Goal: Task Accomplishment & Management: Manage account settings

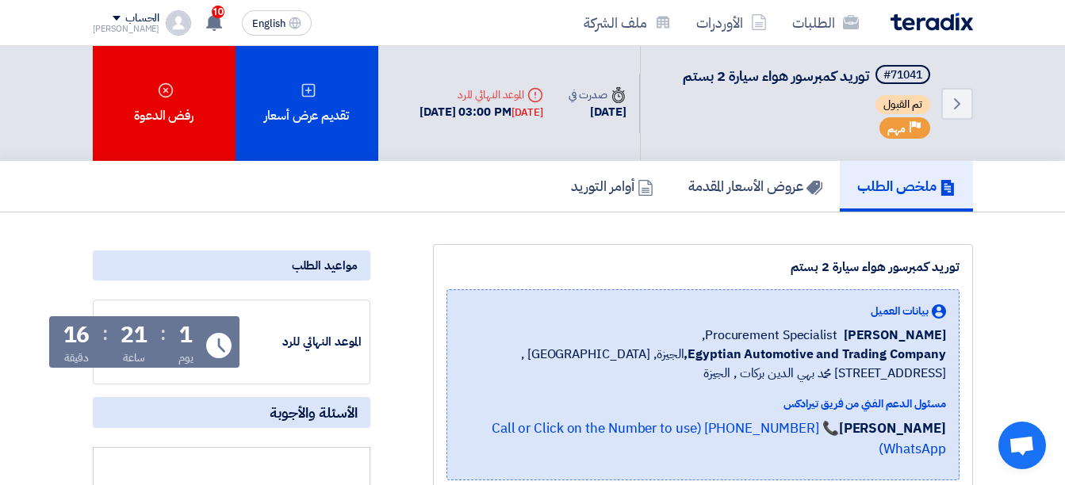
click at [90, 14] on div "الطلبات الأوردرات ملف الشركة English EN 10 تم نشر طلب عروض أسعار جديد - شاهد ال…" at bounding box center [533, 22] width 904 height 45
click at [104, 21] on div "الحساب" at bounding box center [126, 18] width 67 height 13
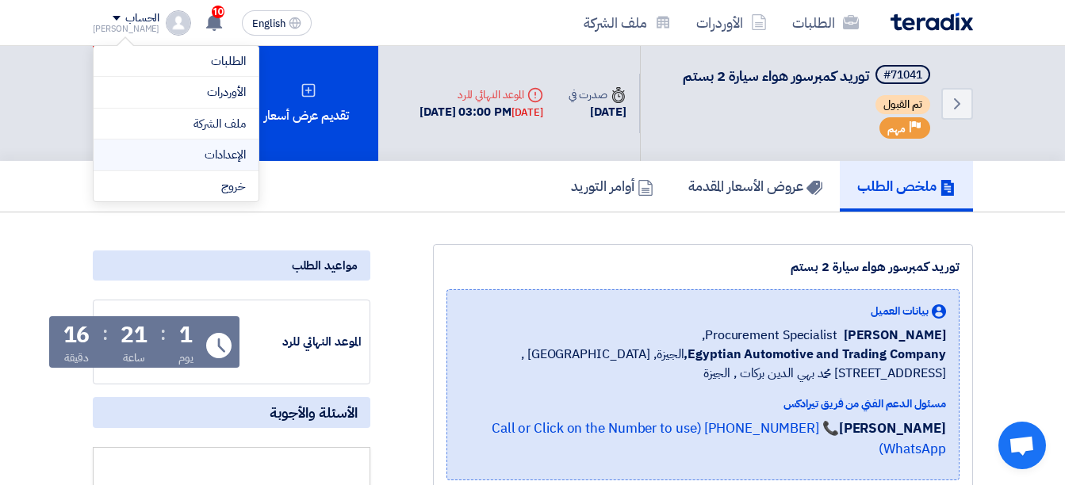
click at [194, 151] on link "الإعدادات" at bounding box center [176, 155] width 140 height 18
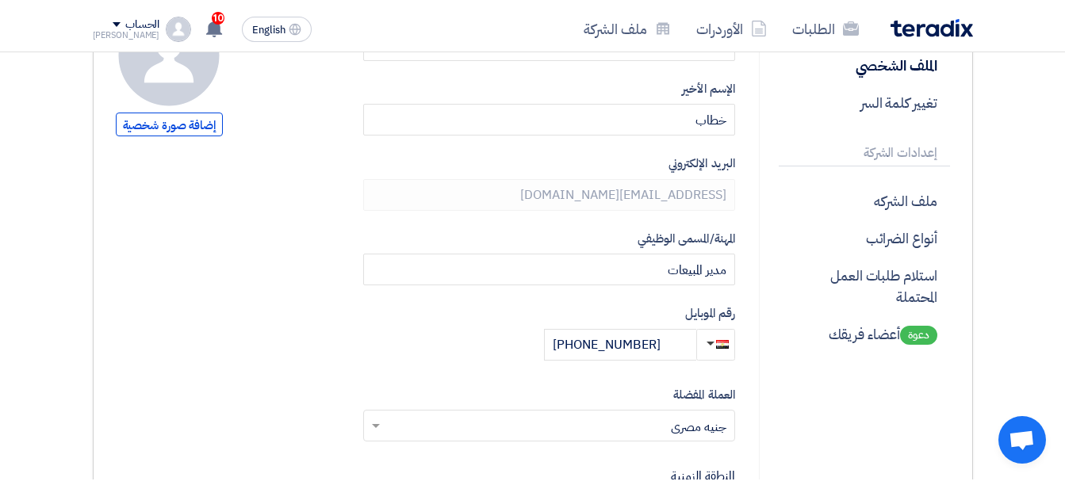
scroll to position [211, 0]
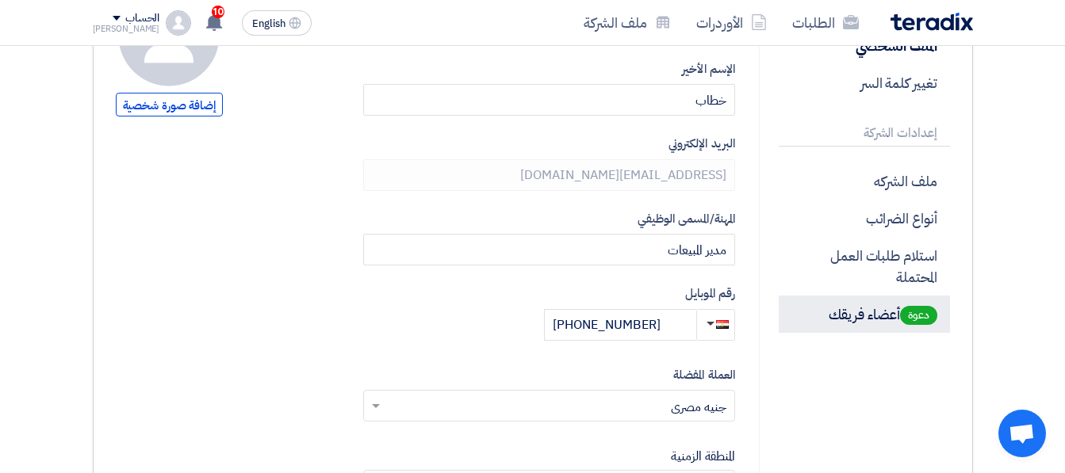
click at [875, 307] on p "دعوة أعضاء فريقك" at bounding box center [864, 314] width 171 height 37
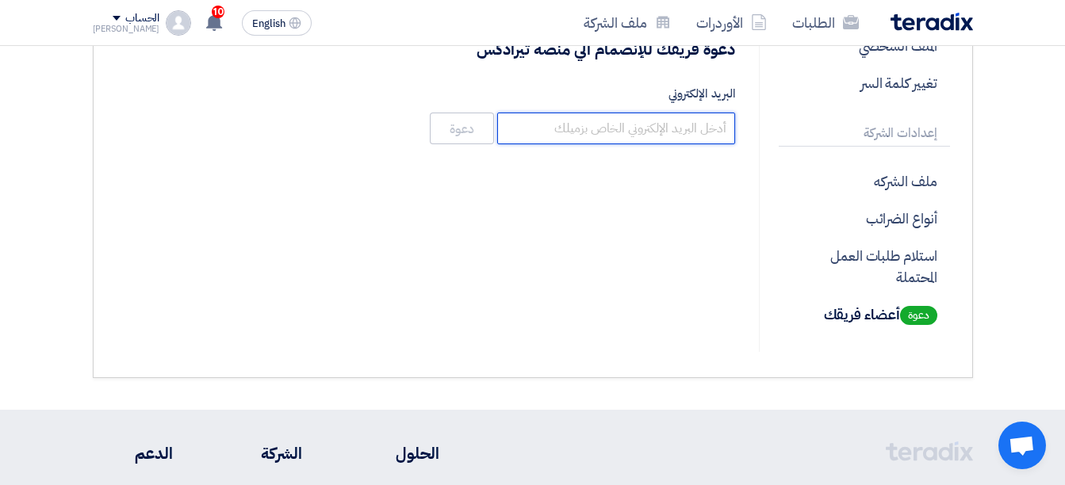
click at [691, 137] on input "البريد الإلكتروني" at bounding box center [616, 129] width 238 height 32
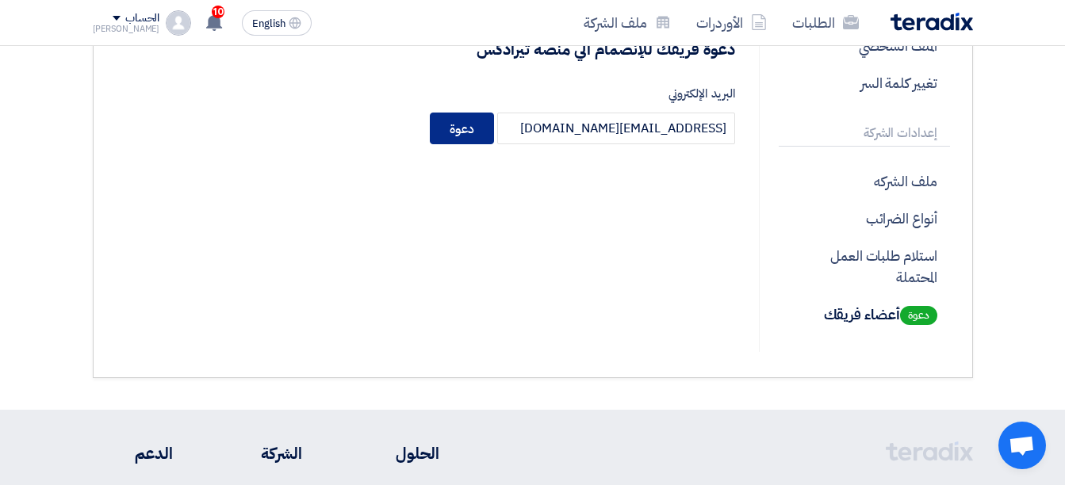
click at [462, 129] on button "دعوة" at bounding box center [462, 129] width 64 height 32
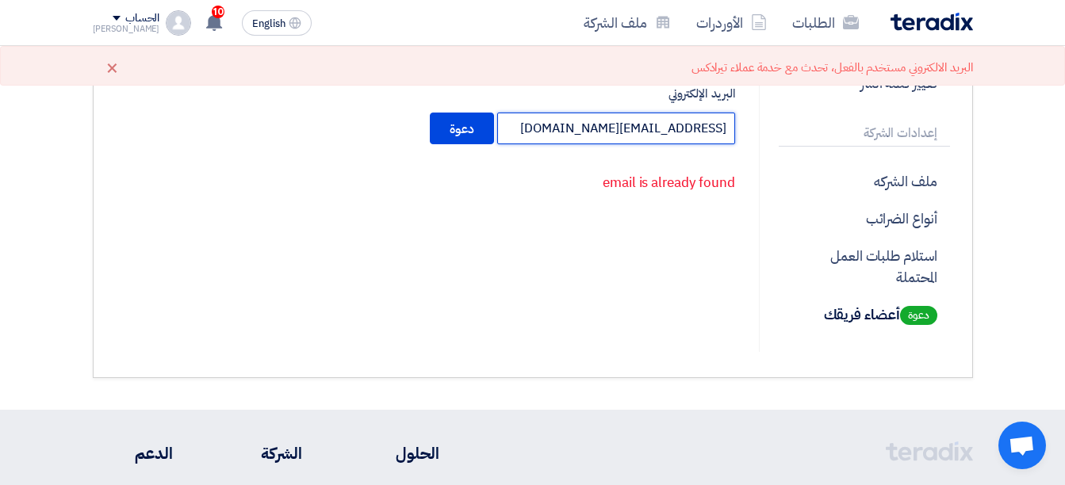
click at [573, 117] on input "sales7@gecegy.com" at bounding box center [616, 129] width 238 height 32
type input "sales7@gecegy.com"
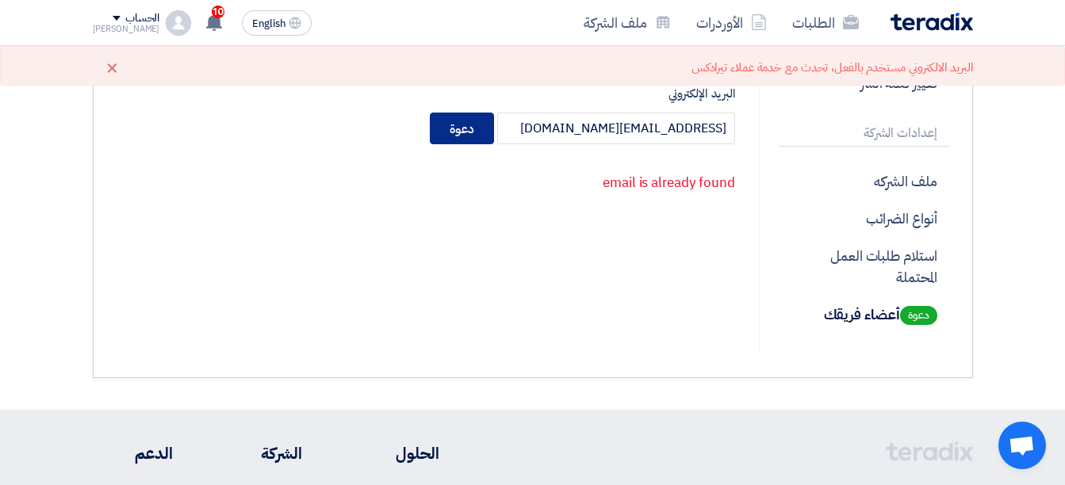
click at [473, 136] on button "دعوة" at bounding box center [462, 129] width 64 height 32
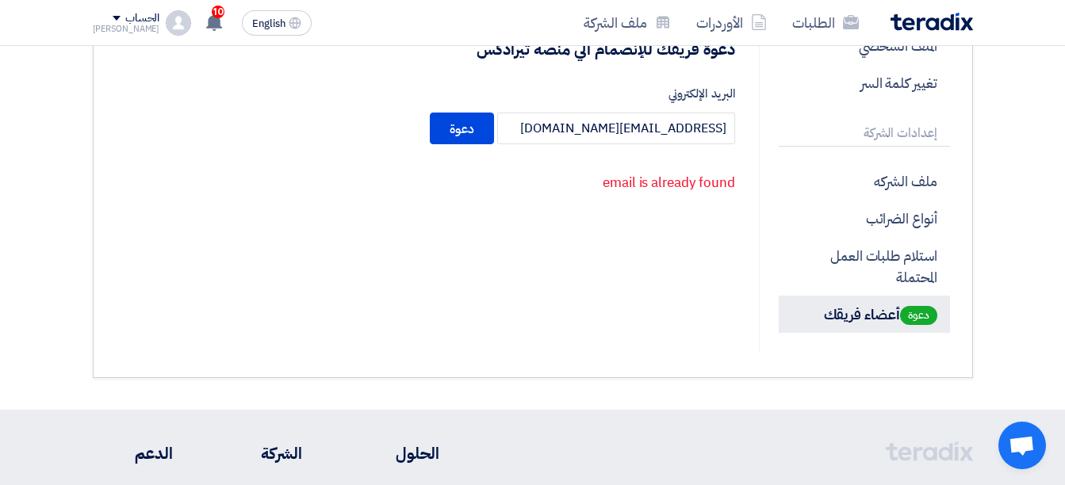
click at [917, 312] on span "دعوة" at bounding box center [918, 315] width 37 height 19
click at [877, 308] on p "دعوة أعضاء فريقك" at bounding box center [864, 314] width 171 height 37
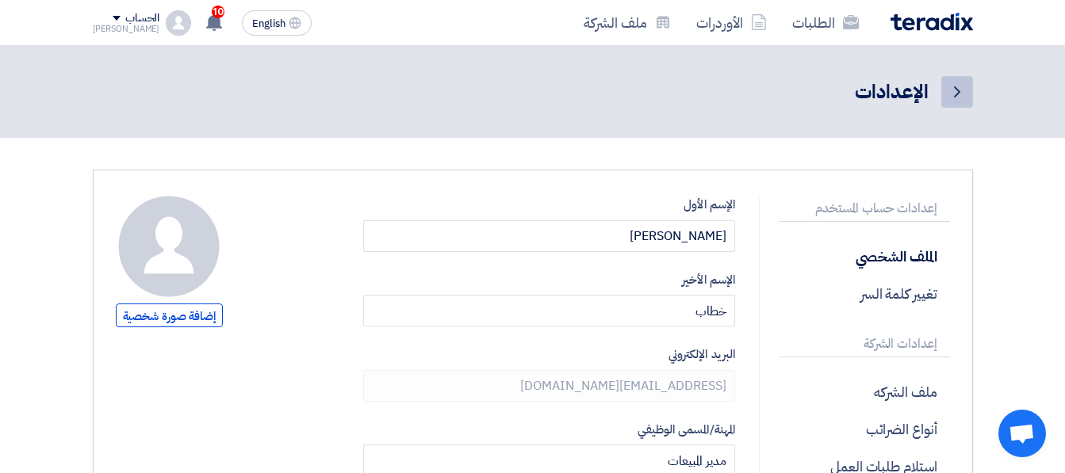
click at [967, 94] on link "Back" at bounding box center [957, 92] width 32 height 32
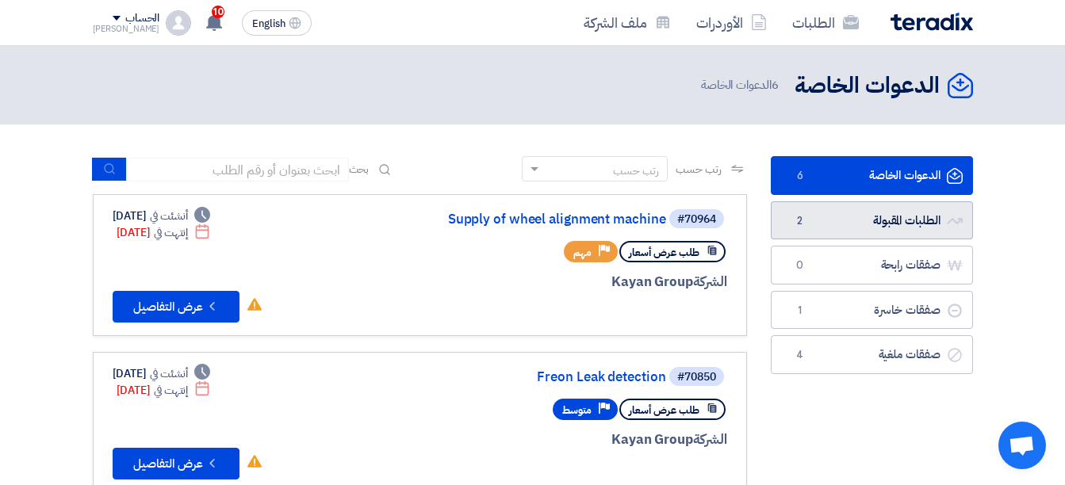
click at [907, 228] on link "الطلبات المقبولة الطلبات المقبولة 2" at bounding box center [872, 220] width 202 height 39
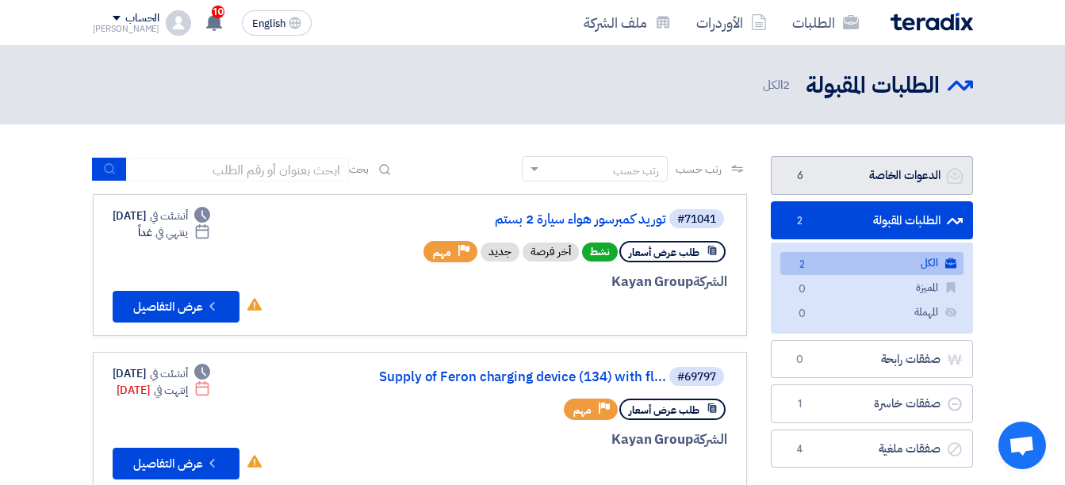
click at [915, 170] on link "الدعوات الخاصة الدعوات الخاصة 6" at bounding box center [872, 175] width 202 height 39
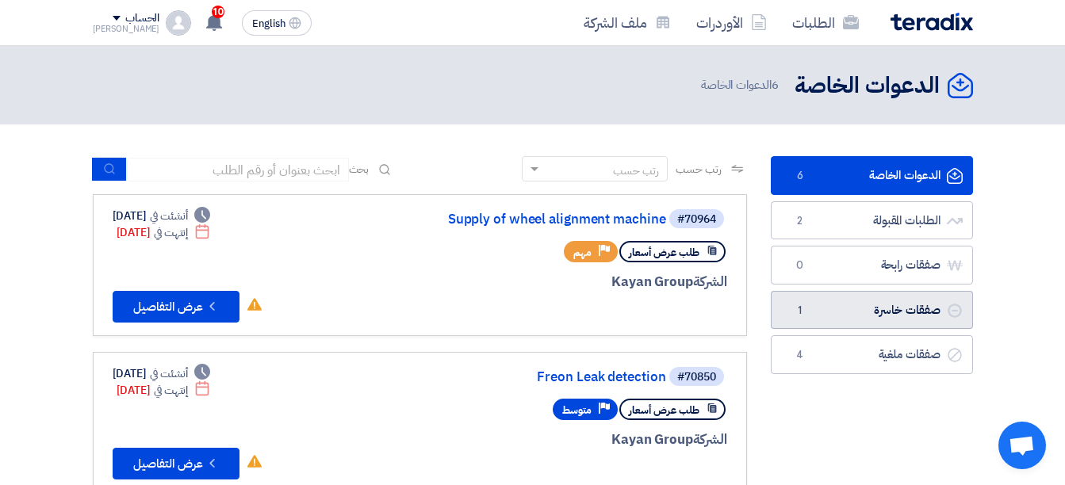
click at [872, 313] on link "صفقات خاسرة صفقات خاسرة 1" at bounding box center [872, 310] width 202 height 39
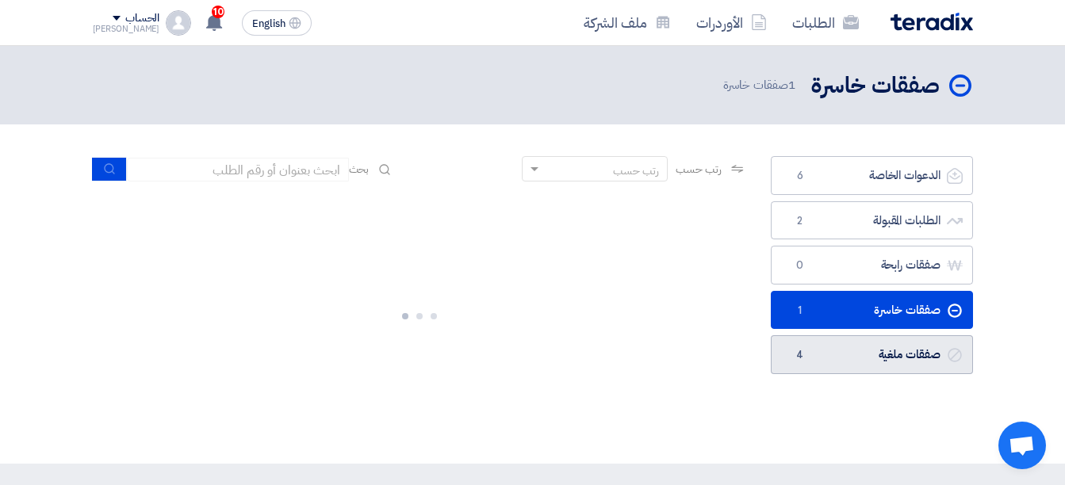
click at [878, 358] on link "صفقات ملغية صفقات ملغية 4" at bounding box center [872, 354] width 202 height 39
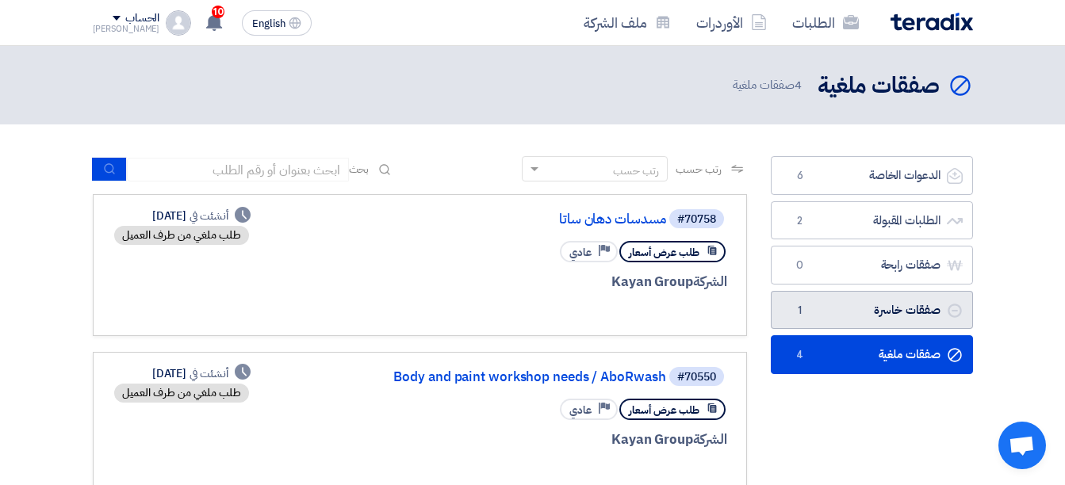
click at [885, 295] on link "صفقات خاسرة صفقات خاسرة 1" at bounding box center [872, 310] width 202 height 39
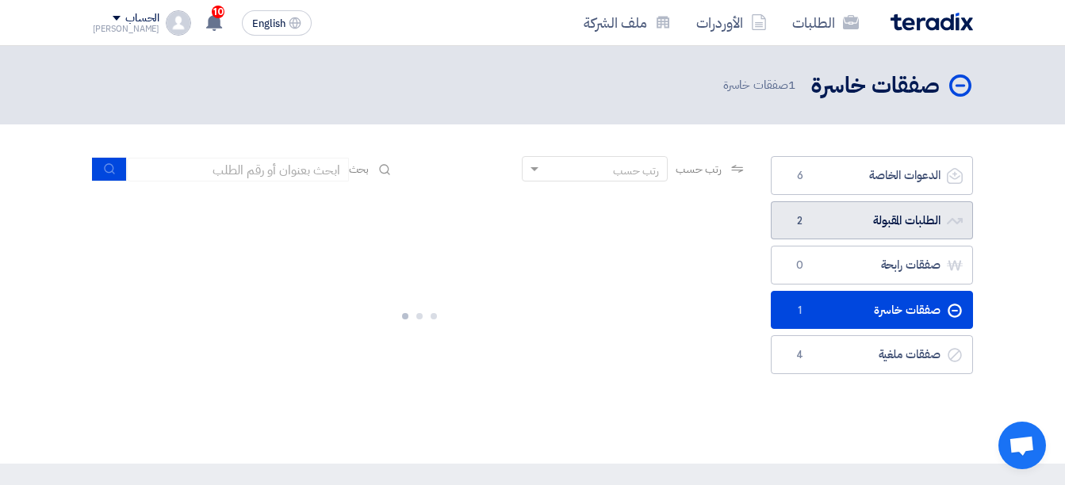
click at [887, 209] on link "الطلبات المقبولة الطلبات المقبولة 2" at bounding box center [872, 220] width 202 height 39
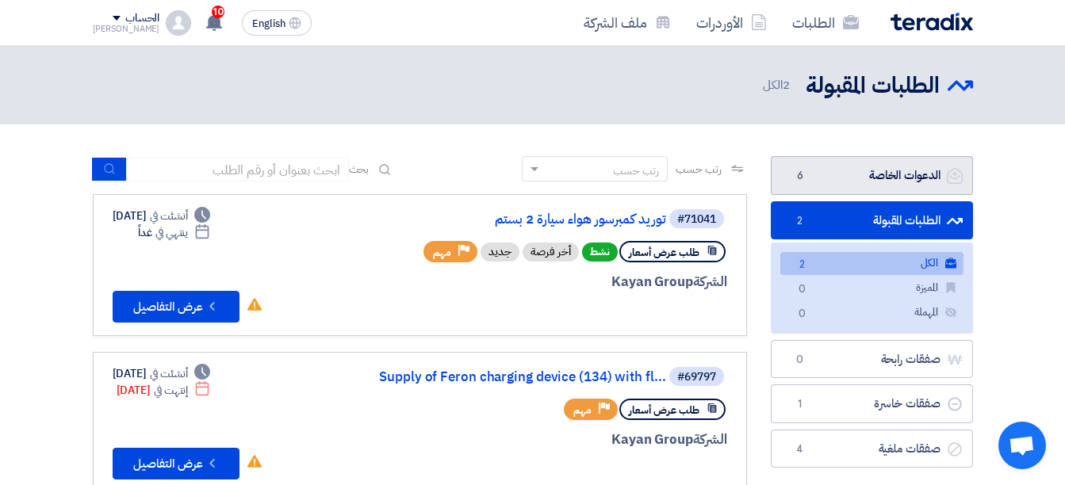
click at [898, 175] on link "الدعوات الخاصة الدعوات الخاصة 6" at bounding box center [872, 175] width 202 height 39
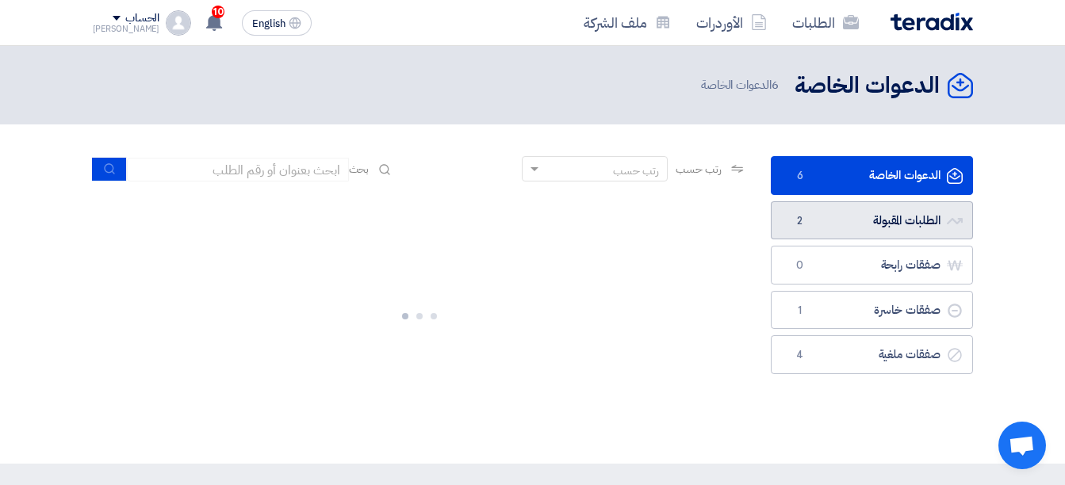
click at [904, 229] on link "الطلبات المقبولة الطلبات المقبولة 2" at bounding box center [872, 220] width 202 height 39
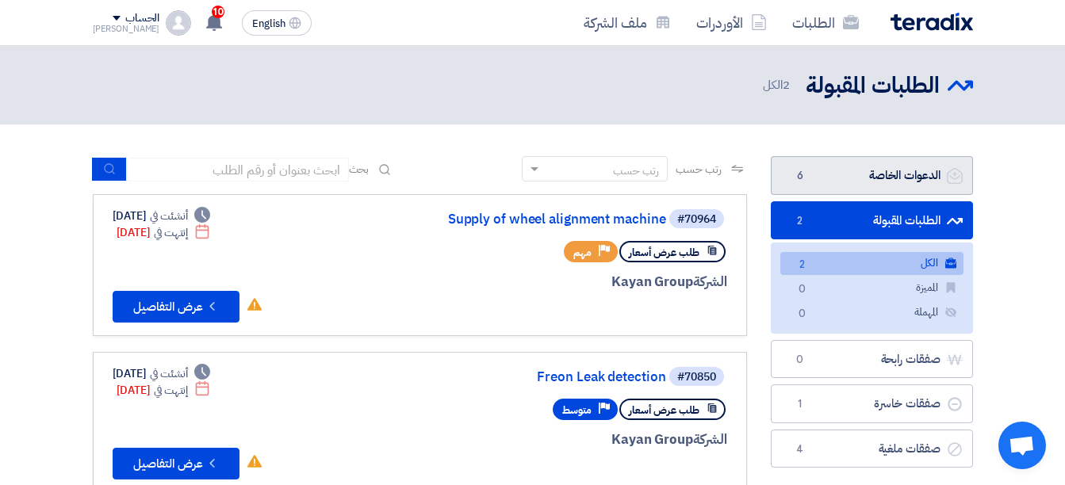
click at [891, 190] on link "الدعوات الخاصة الدعوات الخاصة 6" at bounding box center [872, 175] width 202 height 39
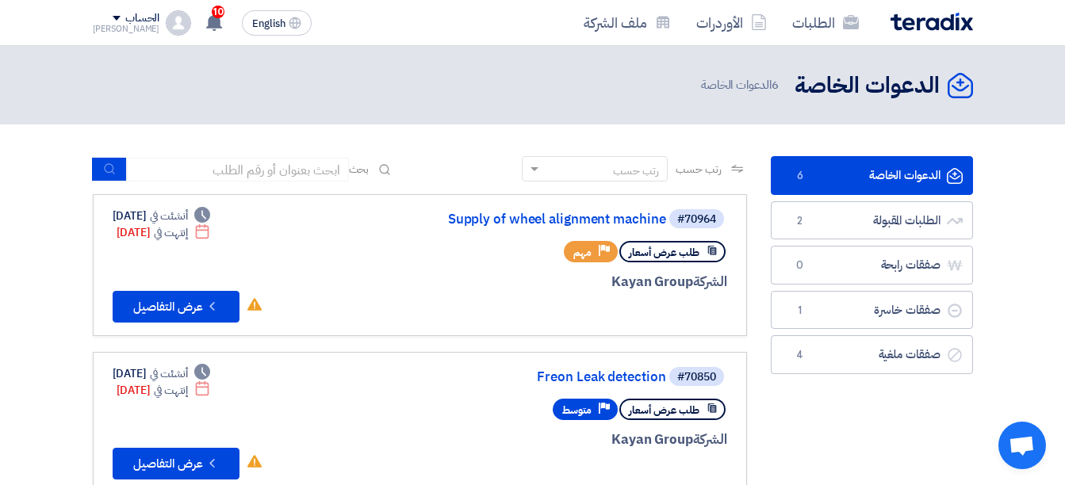
click at [837, 120] on header "الدعوات الخاصة الدعوات الخاصة 6 الدعوات الخاصة" at bounding box center [532, 85] width 1065 height 79
click at [892, 123] on header "الدعوات الخاصة الدعوات الخاصة 6 الدعوات الخاصة" at bounding box center [532, 85] width 1065 height 79
click at [141, 17] on div "الحساب محمد الطلبات الأوردرات ملف الشركة الإعدادات خروج" at bounding box center [142, 22] width 99 height 25
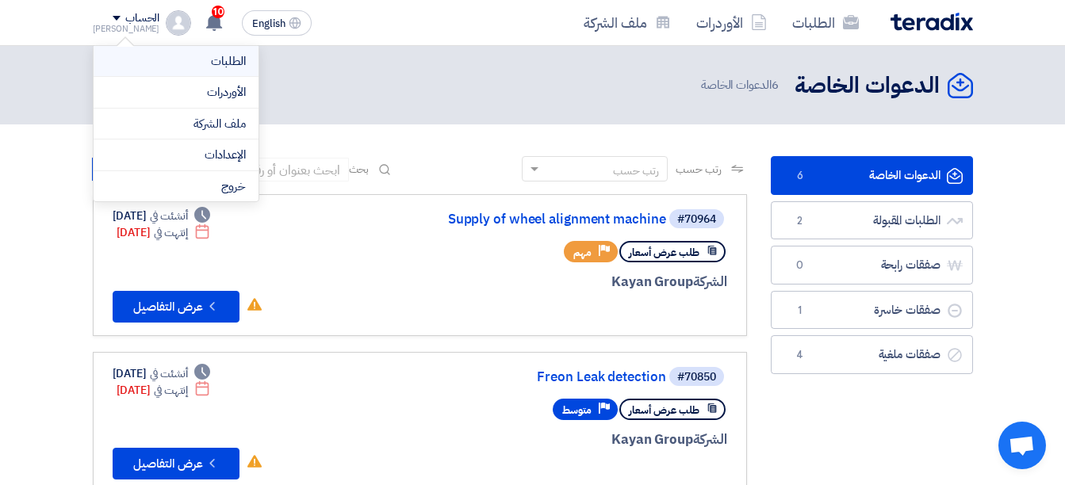
click at [180, 56] on link "الطلبات" at bounding box center [176, 61] width 140 height 18
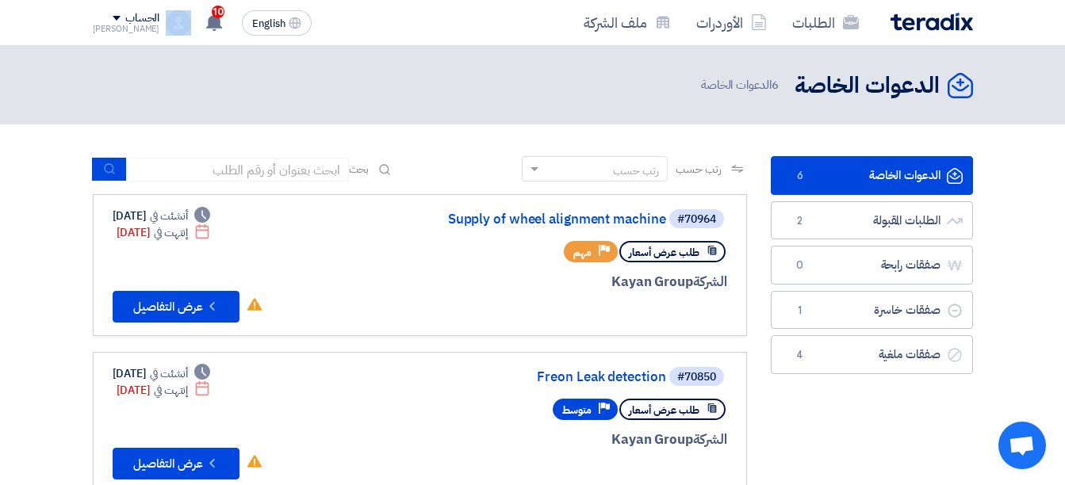
drag, startPoint x: 143, startPoint y: 9, endPoint x: 157, endPoint y: 28, distance: 23.8
click at [157, 28] on div "English EN 10 تم نشر طلب عروض أسعار جديد - شاهد التفاصيل 2 hours ago تم نشر طلب…" at bounding box center [206, 23] width 226 height 32
click at [166, 28] on img at bounding box center [178, 22] width 25 height 25
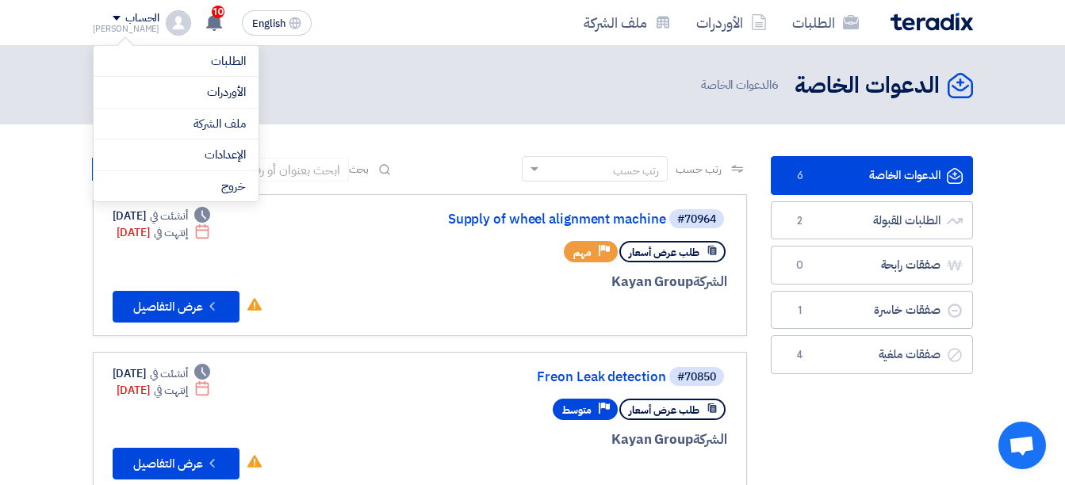
click at [95, 17] on div "الطلبات الأوردرات ملف الشركة English EN 10 تم نشر طلب عروض أسعار جديد - شاهد ال…" at bounding box center [533, 22] width 904 height 45
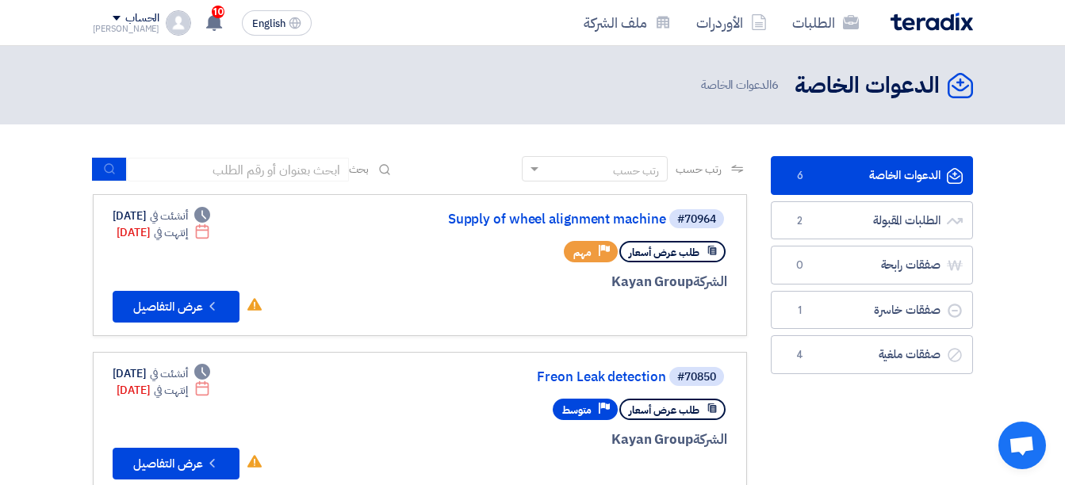
click at [113, 17] on span at bounding box center [117, 18] width 8 height 5
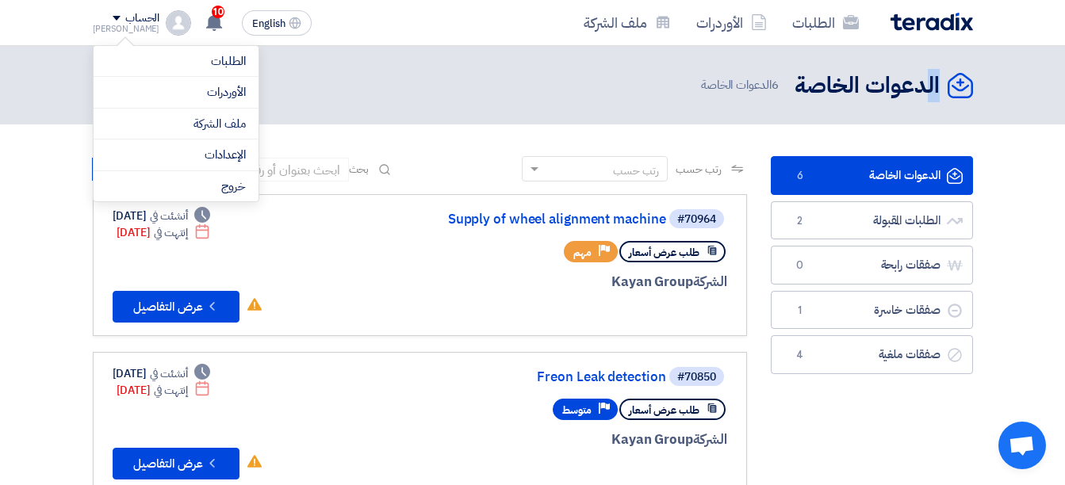
drag, startPoint x: 922, startPoint y: 71, endPoint x: 968, endPoint y: 98, distance: 53.7
click at [968, 98] on div "الدعوات الخاصة الدعوات الخاصة 6 الدعوات الخاصة" at bounding box center [830, 85] width 285 height 31
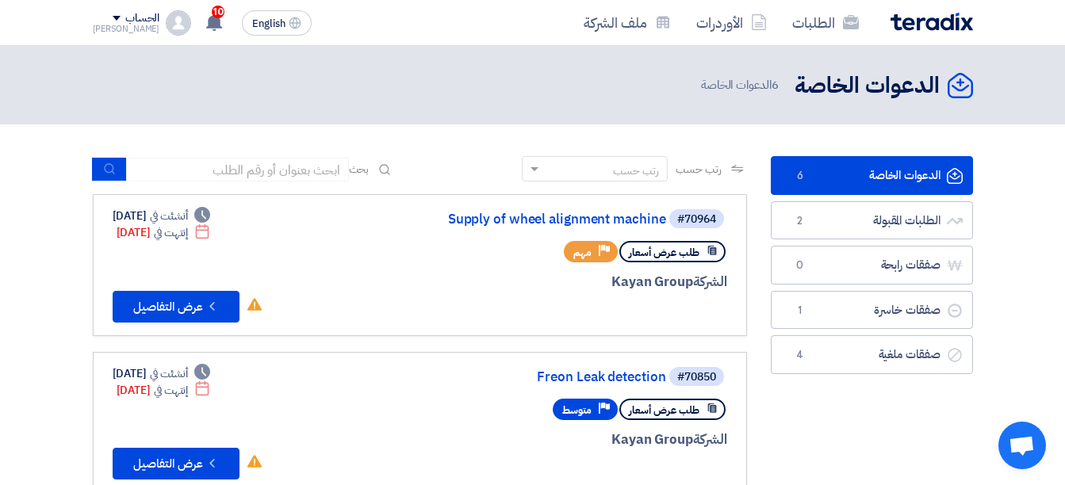
click at [968, 98] on div "الدعوات الخاصة الدعوات الخاصة 6 الدعوات الخاصة" at bounding box center [830, 85] width 285 height 31
click at [728, 92] on span "6 الدعوات الخاصة" at bounding box center [741, 85] width 81 height 18
click at [936, 10] on div "الطلبات الأوردرات ملف الشركة" at bounding box center [709, 22] width 528 height 37
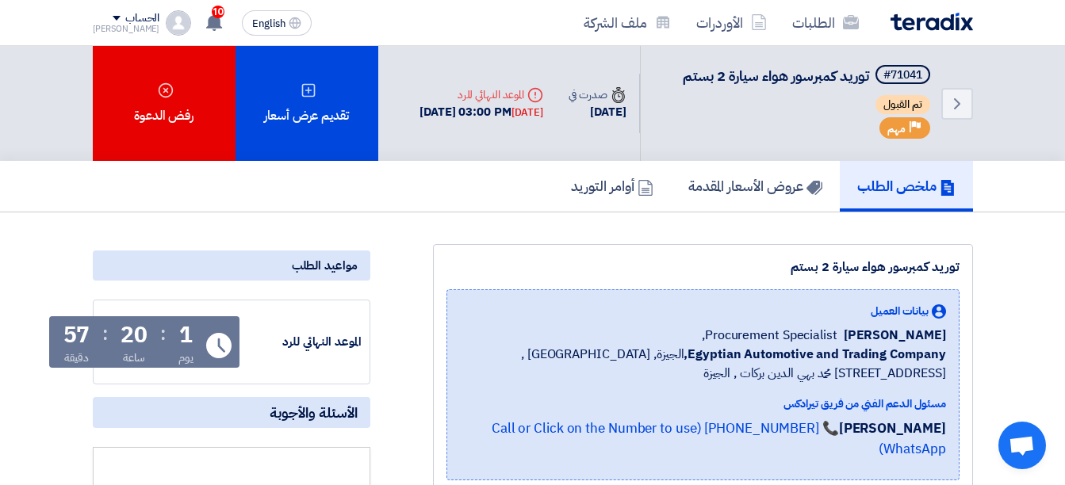
click at [913, 18] on img at bounding box center [932, 22] width 82 height 18
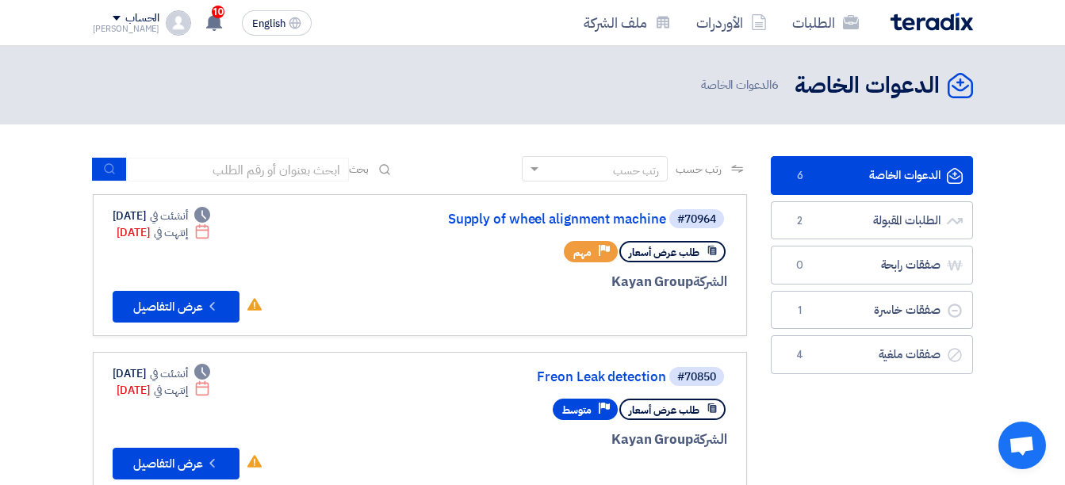
click at [130, 17] on div "الحساب" at bounding box center [142, 18] width 34 height 13
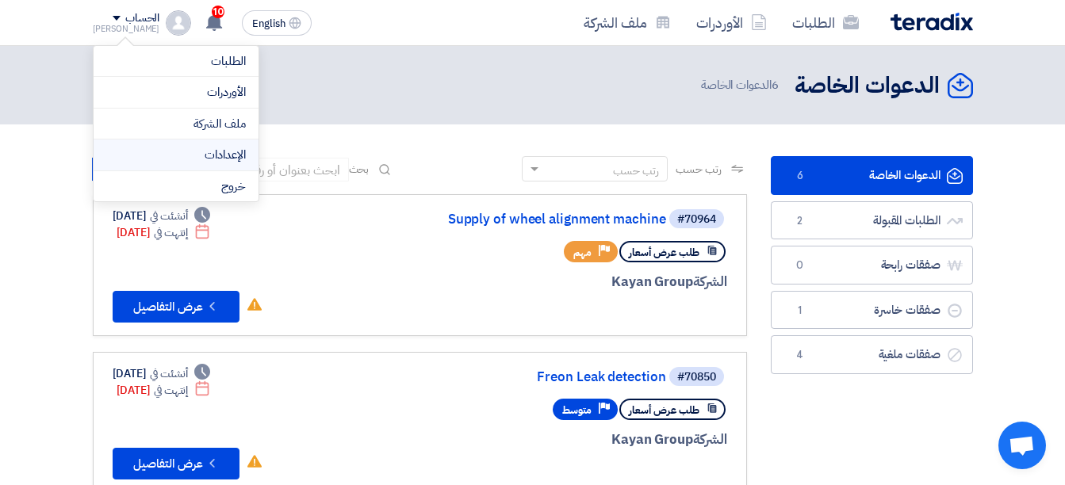
click at [228, 156] on link "الإعدادات" at bounding box center [176, 155] width 140 height 18
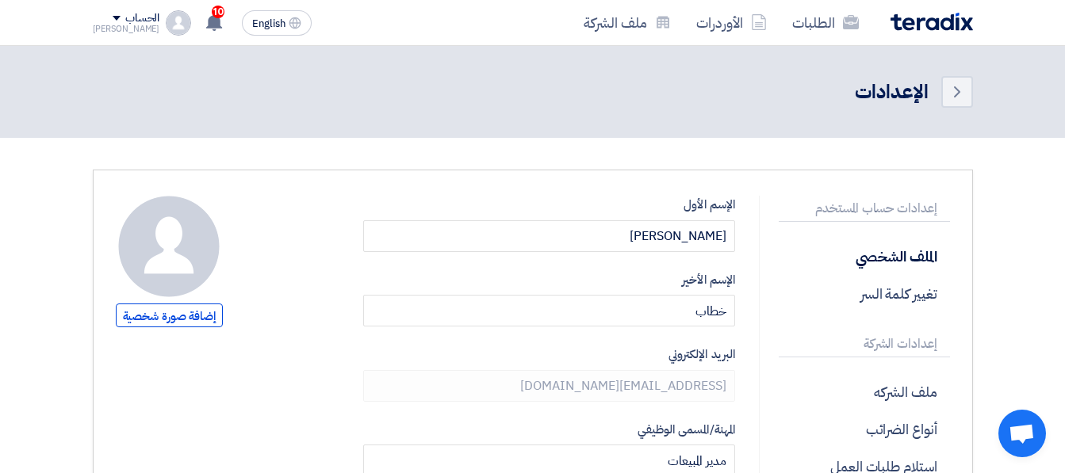
click at [950, 20] on img at bounding box center [932, 22] width 82 height 18
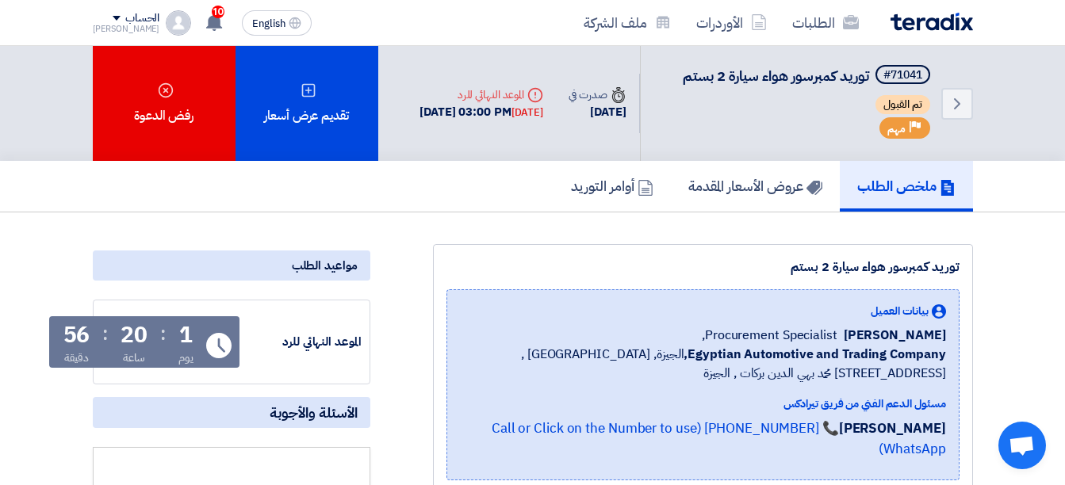
click at [127, 21] on div "الحساب" at bounding box center [142, 18] width 34 height 13
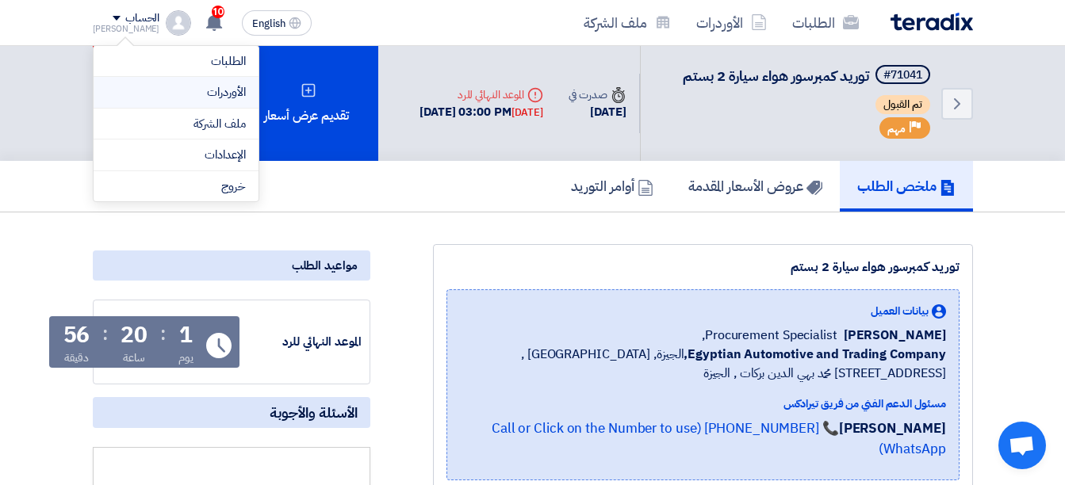
click at [184, 83] on link "الأوردرات" at bounding box center [176, 92] width 140 height 18
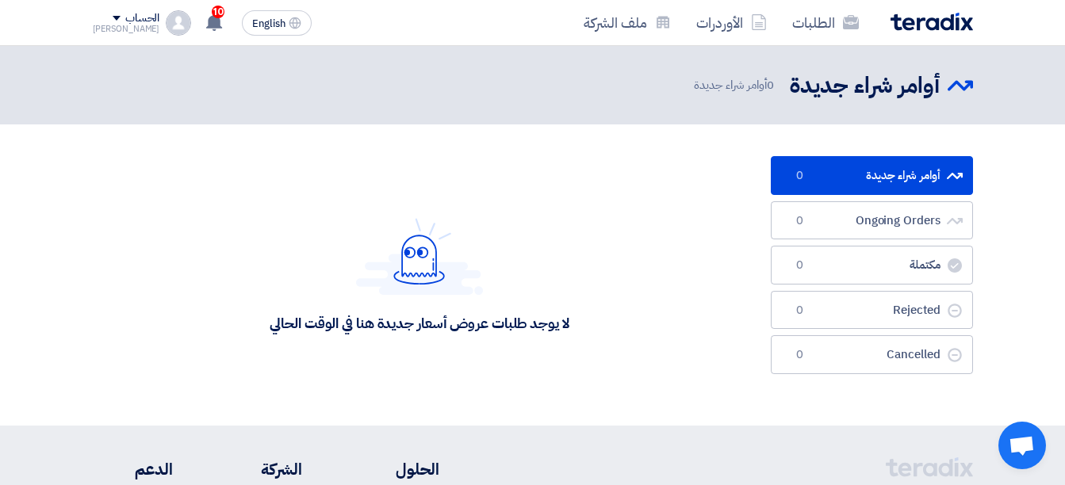
click at [125, 14] on div "الحساب" at bounding box center [142, 18] width 34 height 13
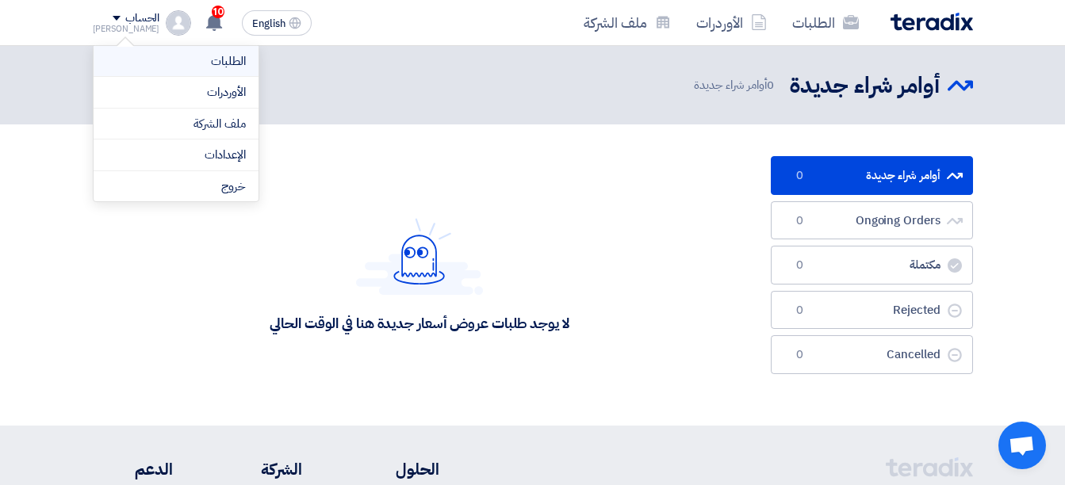
click at [173, 59] on link "الطلبات" at bounding box center [176, 61] width 140 height 18
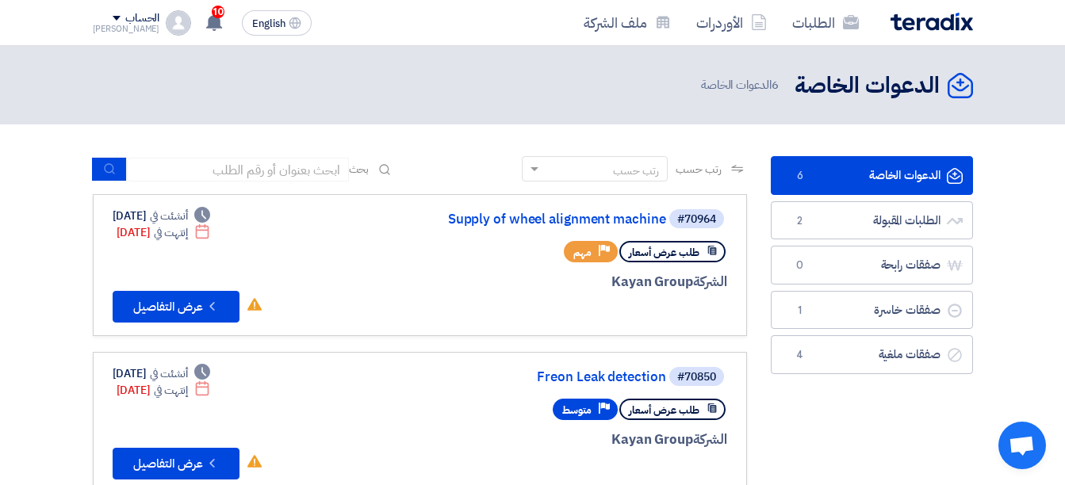
click at [906, 29] on img at bounding box center [932, 22] width 82 height 18
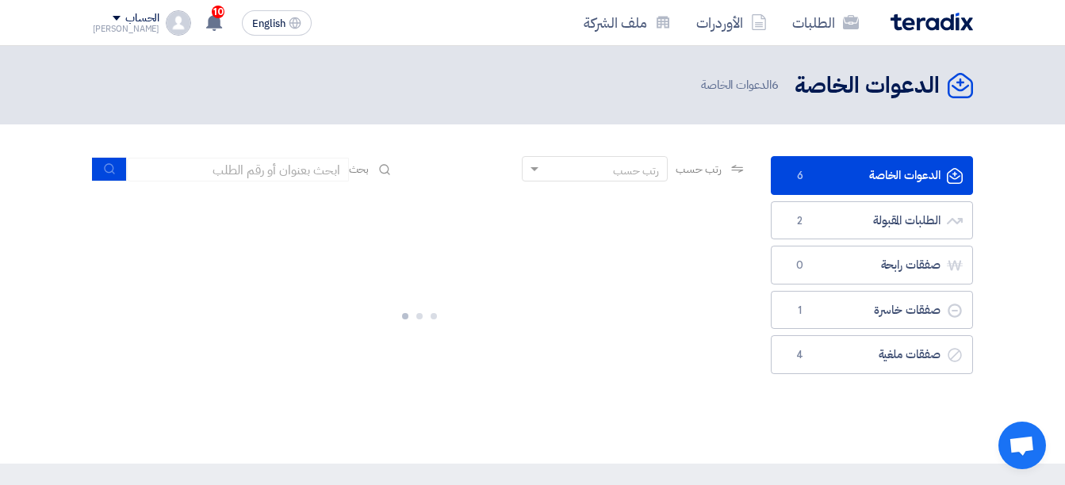
click at [903, 24] on img at bounding box center [932, 22] width 82 height 18
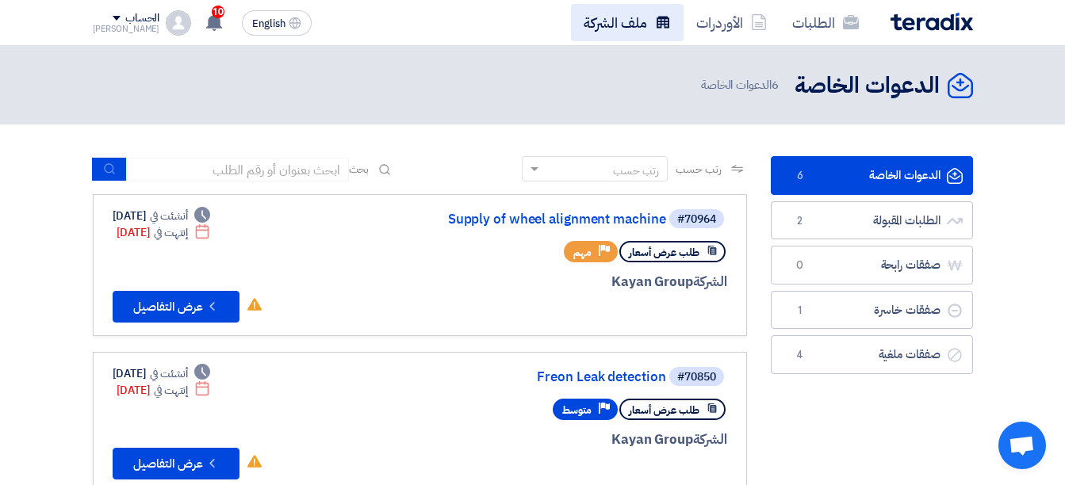
click at [621, 21] on link "ملف الشركة" at bounding box center [627, 22] width 113 height 37
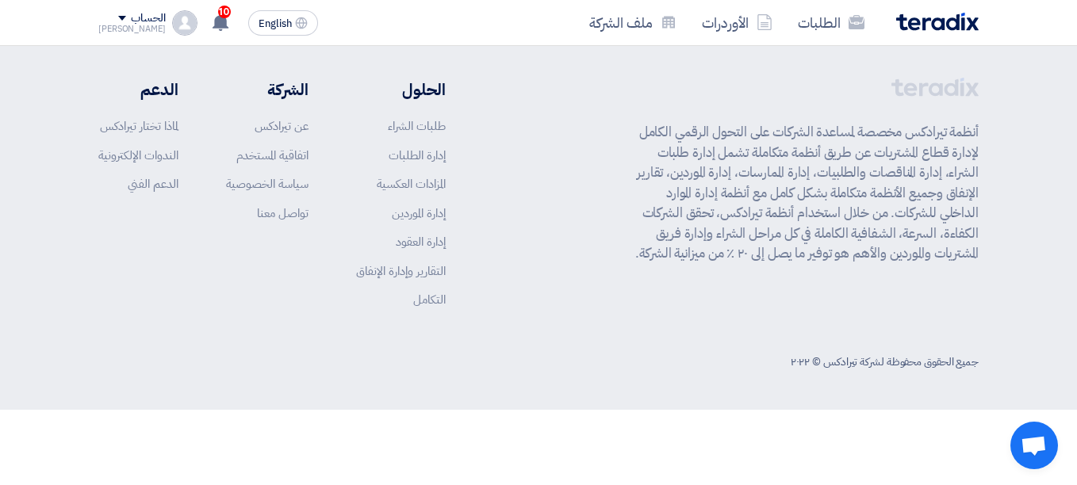
click at [131, 23] on div "الحساب" at bounding box center [148, 18] width 34 height 13
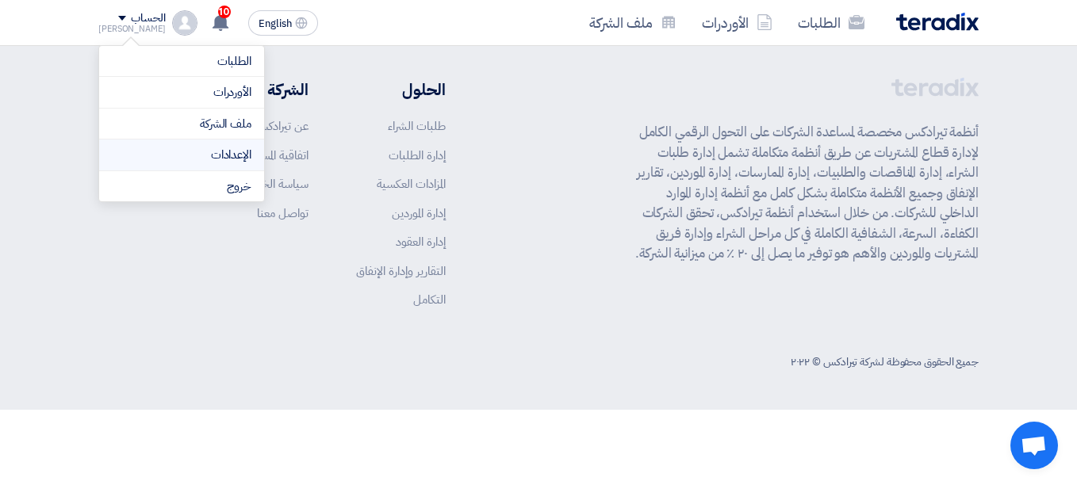
click at [235, 158] on link "الإعدادات" at bounding box center [182, 155] width 140 height 18
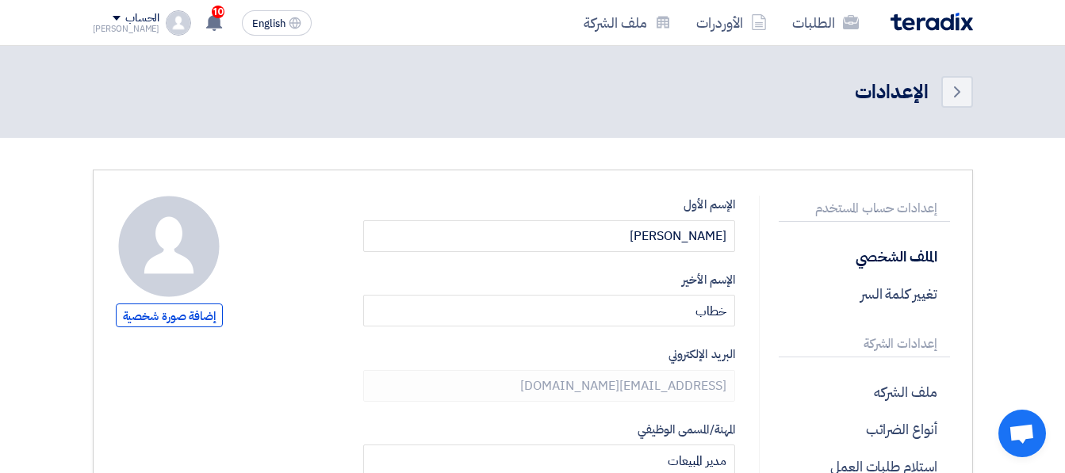
click at [930, 27] on img at bounding box center [932, 22] width 82 height 18
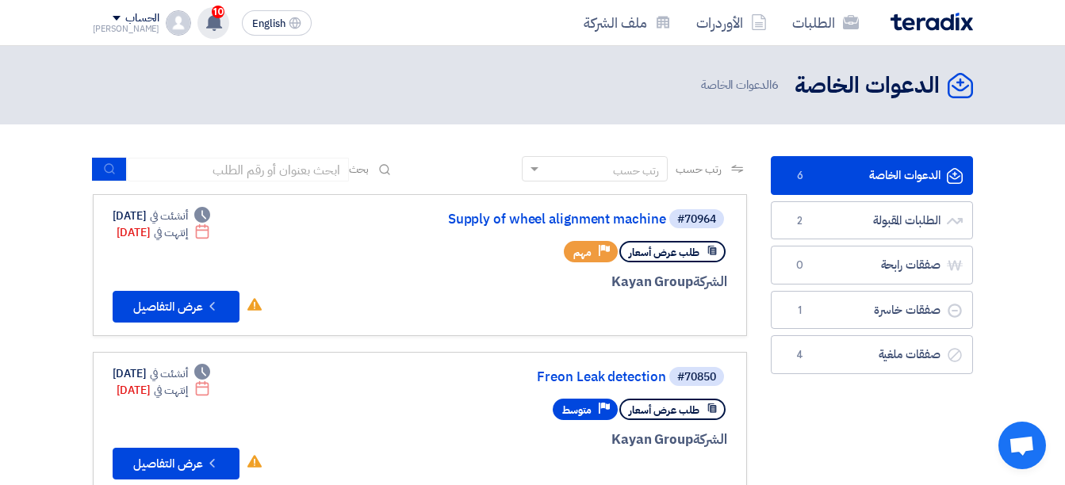
click at [212, 13] on span "10" at bounding box center [218, 12] width 13 height 13
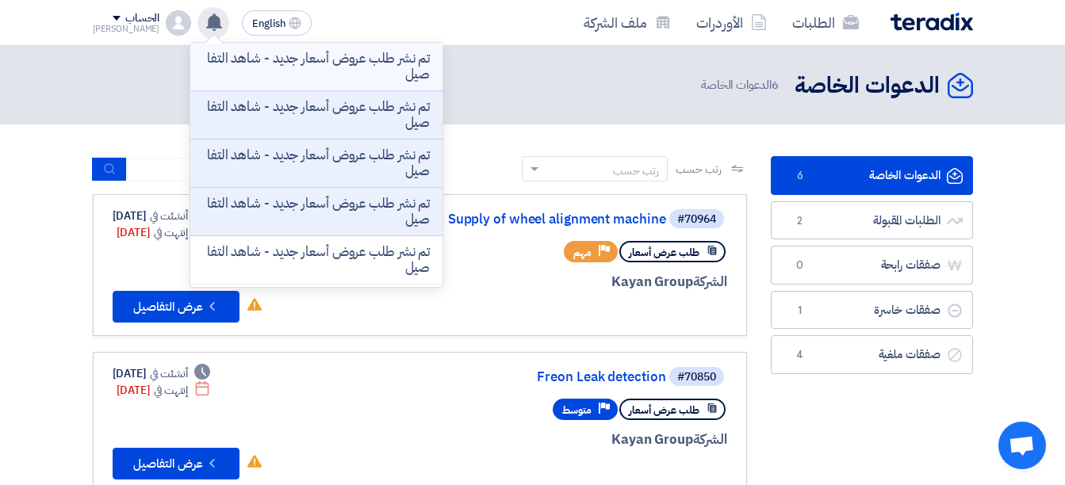
click at [251, 76] on p "تم نشر طلب عروض أسعار جديد - شاهد التفاصيل" at bounding box center [316, 67] width 227 height 32
